Goal: Task Accomplishment & Management: Use online tool/utility

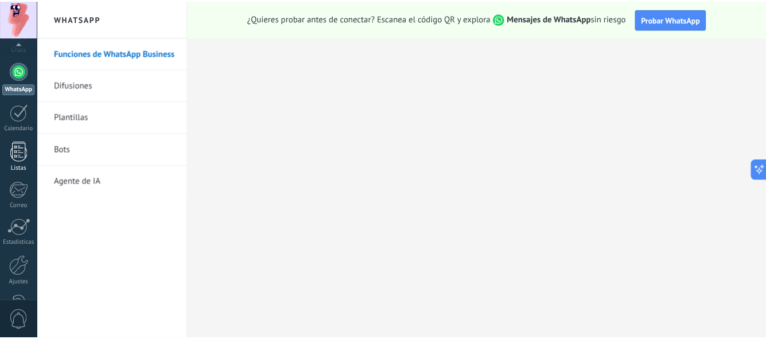
scroll to position [138, 0]
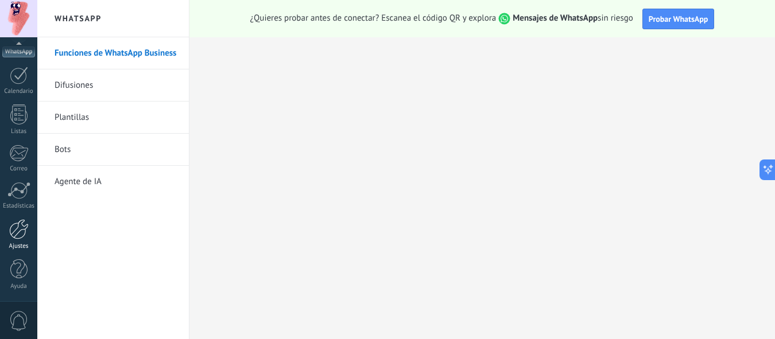
click at [24, 241] on link "Ajustes" at bounding box center [18, 234] width 37 height 31
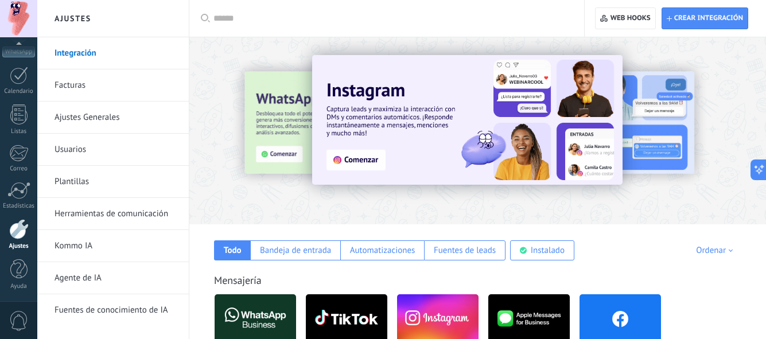
click at [269, 93] on div at bounding box center [196, 130] width 251 height 103
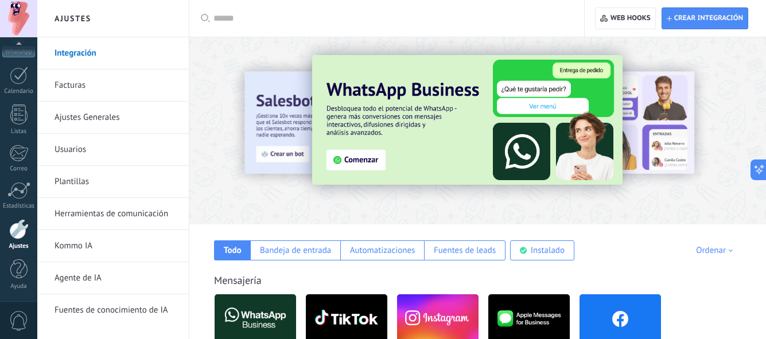
click at [246, 11] on div at bounding box center [390, 18] width 355 height 37
click at [242, 18] on input "text" at bounding box center [390, 19] width 355 height 12
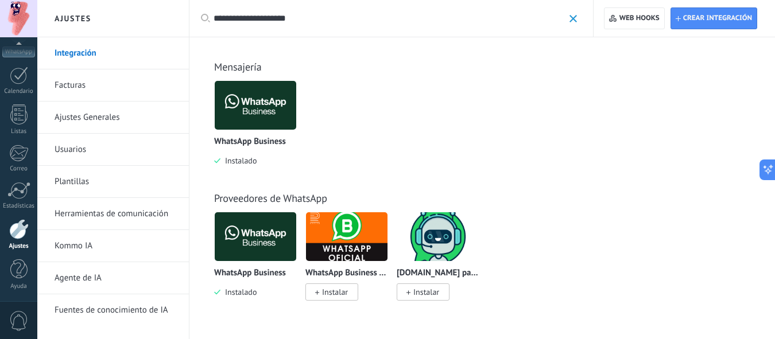
type input "**********"
click at [246, 103] on img at bounding box center [255, 105] width 81 height 56
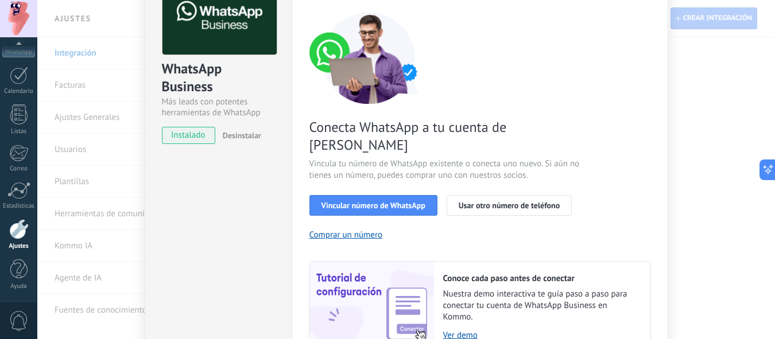
scroll to position [76, 0]
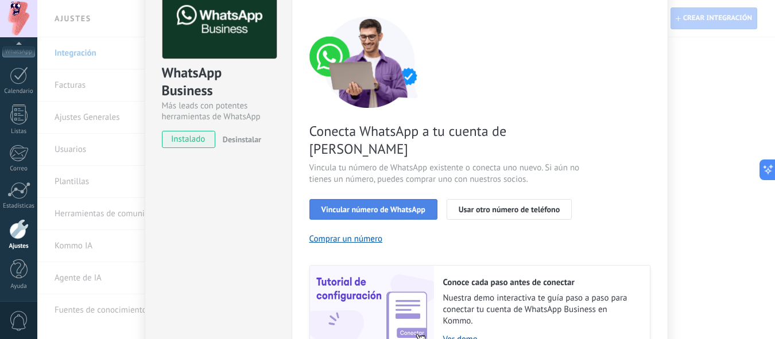
click at [382, 205] on span "Vincular número de WhatsApp" at bounding box center [373, 209] width 104 height 8
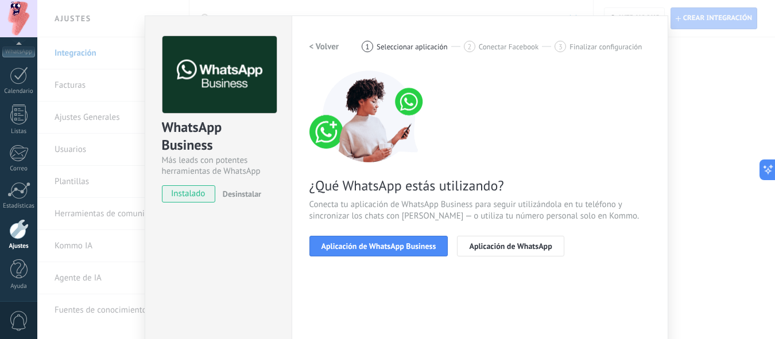
scroll to position [21, 0]
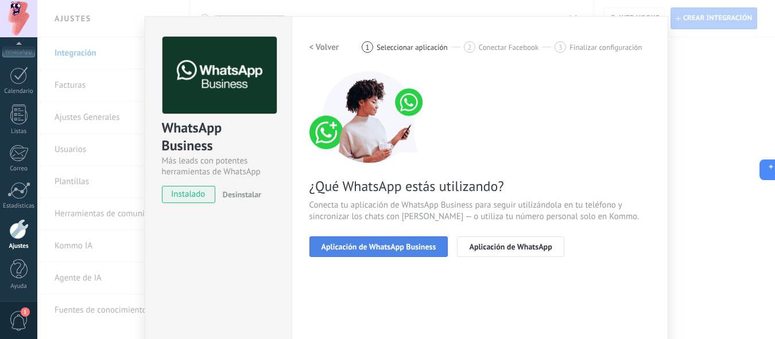
click at [406, 244] on span "Aplicación de WhatsApp Business" at bounding box center [378, 247] width 115 height 8
